Goal: Navigation & Orientation: Find specific page/section

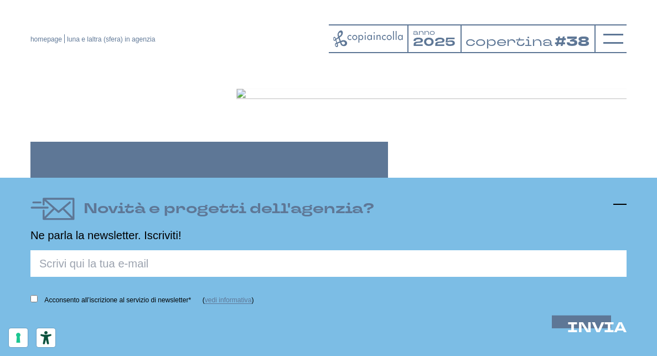
click at [622, 205] on icon at bounding box center [620, 204] width 13 height 13
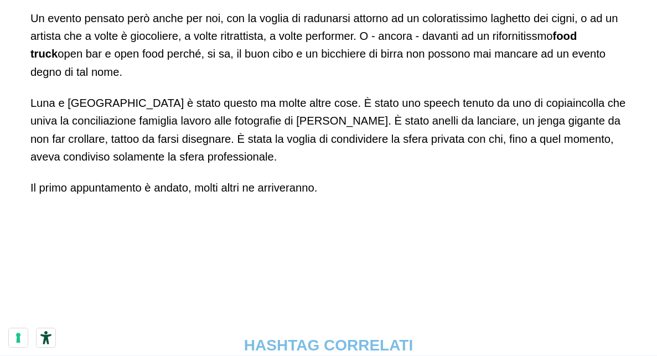
scroll to position [852, 0]
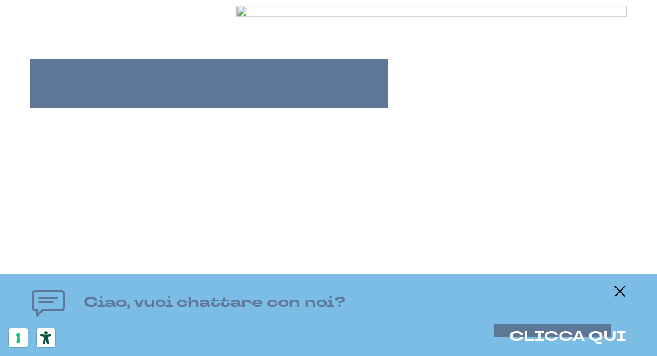
scroll to position [84, 0]
